Goal: Task Accomplishment & Management: Manage account settings

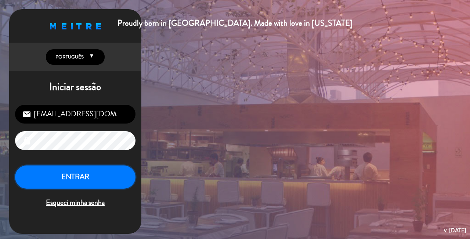
click at [64, 176] on button "ENTRAR" at bounding box center [75, 176] width 120 height 23
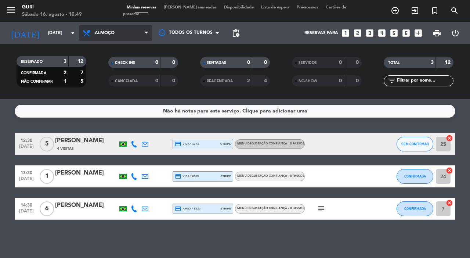
click at [123, 30] on span "Almoço" at bounding box center [115, 33] width 73 height 16
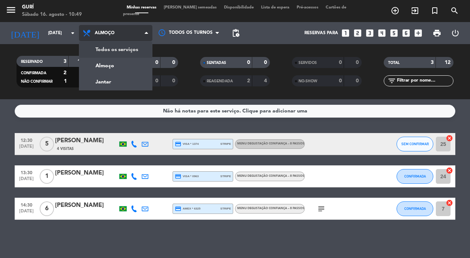
click at [146, 44] on div "menu Gurí Sábado 16. agosto - 10:49 Minhas reservas Mesas semeadas Disponibilid…" at bounding box center [235, 49] width 470 height 99
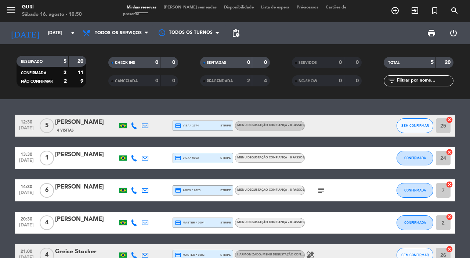
click at [75, 123] on div "[PERSON_NAME]" at bounding box center [86, 123] width 62 height 10
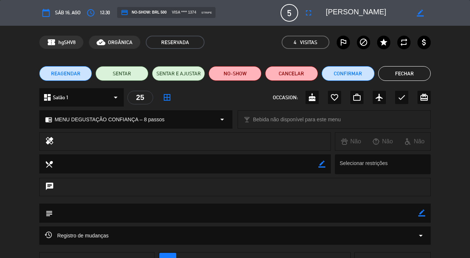
click at [151, 157] on textarea at bounding box center [186, 163] width 266 height 19
click at [104, 160] on textarea at bounding box center [186, 163] width 266 height 19
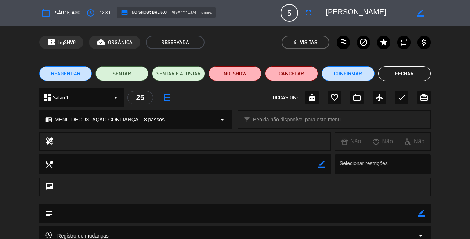
type input "eniorvalli@gmail.com"
click at [72, 13] on span "Sáb 16, ago" at bounding box center [67, 13] width 25 height 8
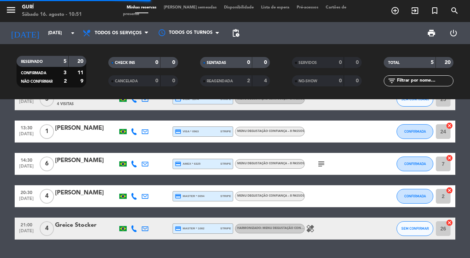
scroll to position [45, 0]
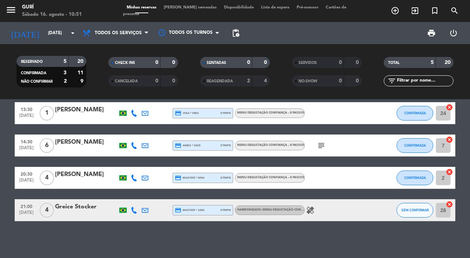
click at [69, 145] on div "[PERSON_NAME]" at bounding box center [86, 142] width 62 height 10
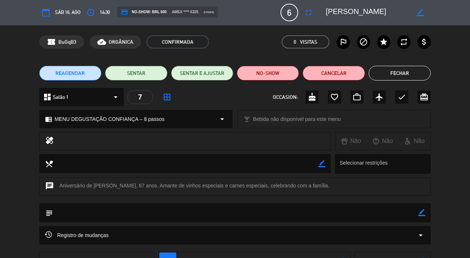
scroll to position [0, 0]
